Goal: Task Accomplishment & Management: Manage account settings

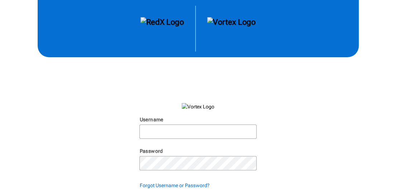
scroll to position [36, 0]
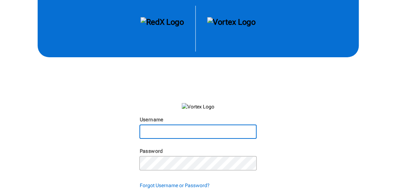
click at [151, 129] on input "Username" at bounding box center [197, 131] width 115 height 13
type input "staceyduncanhomes@gmail.com"
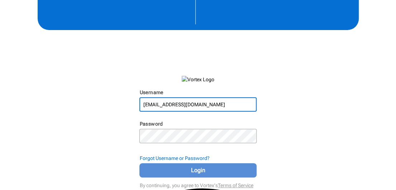
click at [188, 166] on span "Login" at bounding box center [197, 170] width 99 height 9
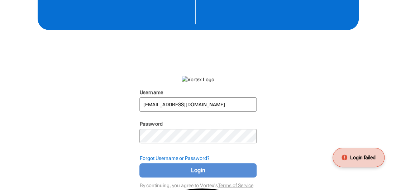
click at [209, 164] on button "Login" at bounding box center [197, 170] width 117 height 14
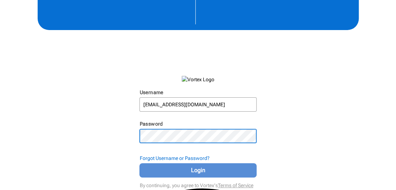
click at [195, 166] on span "Login" at bounding box center [197, 170] width 99 height 9
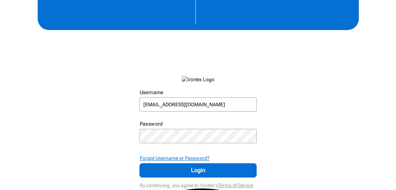
click at [194, 158] on strong "Forgot Username or Password?" at bounding box center [174, 158] width 70 height 6
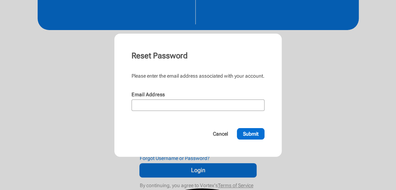
click at [194, 112] on div "Email Address N/A" at bounding box center [197, 104] width 133 height 26
click at [196, 103] on input "Email Address" at bounding box center [197, 105] width 131 height 10
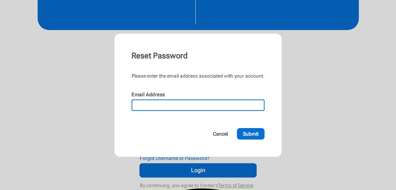
type input "[EMAIL_ADDRESS][DOMAIN_NAME]"
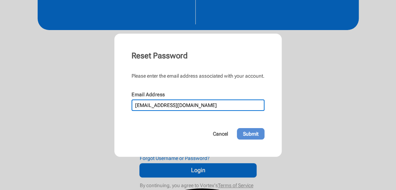
click at [246, 135] on span "Submit" at bounding box center [250, 133] width 15 height 7
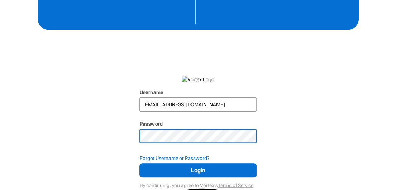
type textarea "!"
click at [81, 132] on div "Username staceyduncanhomes@gmail.com N/A Password N/A Forgot Username or Passwo…" at bounding box center [198, 82] width 396 height 218
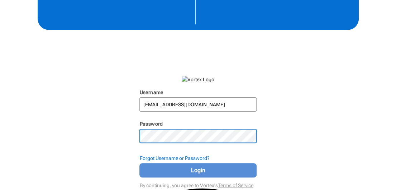
click at [193, 170] on span "Login" at bounding box center [197, 170] width 99 height 9
click at [188, 171] on span "Login" at bounding box center [197, 170] width 99 height 9
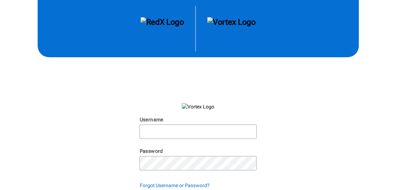
scroll to position [36, 0]
click at [210, 131] on input "Username" at bounding box center [197, 131] width 115 height 13
type input "[EMAIL_ADDRESS][DOMAIN_NAME]"
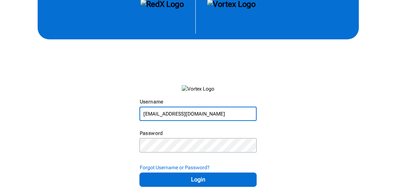
scroll to position [27, 0]
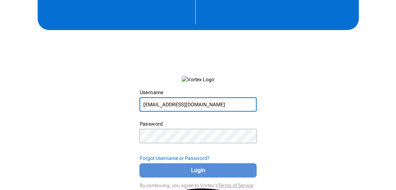
click at [199, 172] on span "Login" at bounding box center [197, 170] width 99 height 9
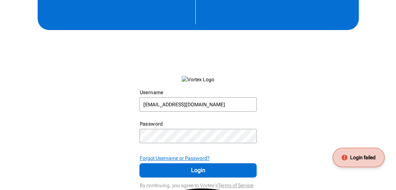
click at [177, 156] on strong "Forgot Username or Password?" at bounding box center [174, 158] width 70 height 6
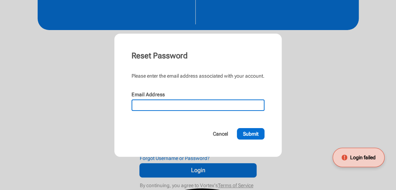
click at [186, 104] on input "Email Address" at bounding box center [197, 105] width 131 height 10
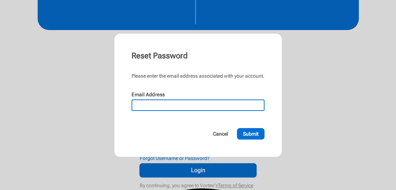
type input "[EMAIL_ADDRESS][DOMAIN_NAME]"
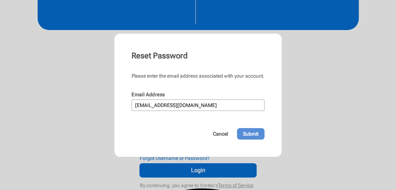
click at [252, 133] on span "Submit" at bounding box center [250, 133] width 15 height 7
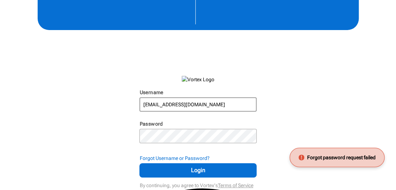
click at [223, 105] on input "[EMAIL_ADDRESS][DOMAIN_NAME]" at bounding box center [197, 104] width 115 height 13
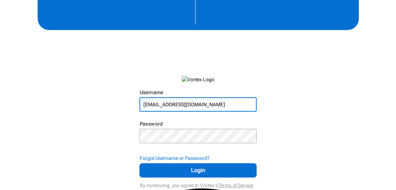
drag, startPoint x: 223, startPoint y: 104, endPoint x: 193, endPoint y: 117, distance: 33.2
click at [192, 120] on div "Username [EMAIL_ADDRESS][DOMAIN_NAME] N/A Password N/A" at bounding box center [197, 119] width 117 height 60
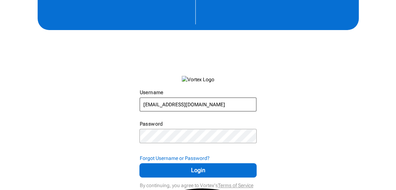
click at [217, 105] on input "[EMAIL_ADDRESS][DOMAIN_NAME]" at bounding box center [197, 104] width 115 height 13
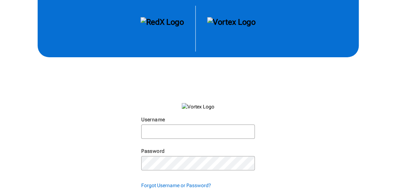
scroll to position [36, 0]
click at [173, 127] on input "Username" at bounding box center [197, 131] width 115 height 13
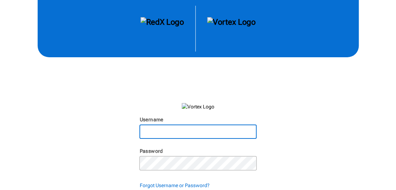
type input "[EMAIL_ADDRESS][DOMAIN_NAME]"
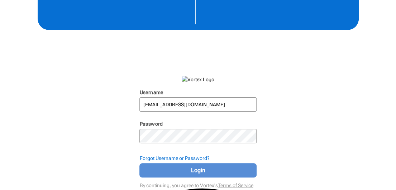
click at [191, 170] on span "Login" at bounding box center [197, 170] width 99 height 9
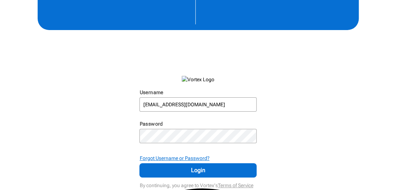
click at [190, 158] on strong "Forgot Username or Password?" at bounding box center [174, 158] width 70 height 6
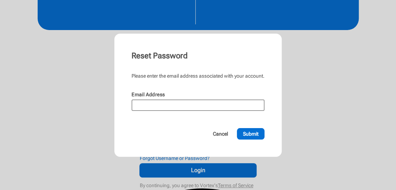
click at [188, 108] on input "Email Address" at bounding box center [197, 105] width 131 height 10
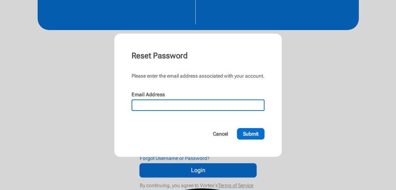
type input "smglass1280@gmail.com"
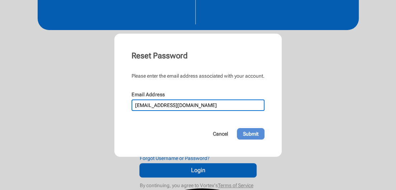
click at [244, 132] on span "Submit" at bounding box center [250, 133] width 15 height 7
